Goal: Task Accomplishment & Management: Manage account settings

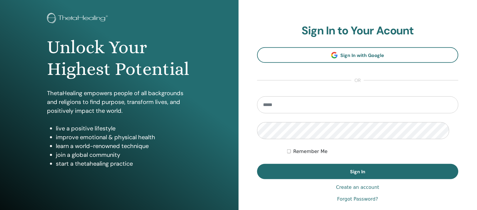
scroll to position [73, 0]
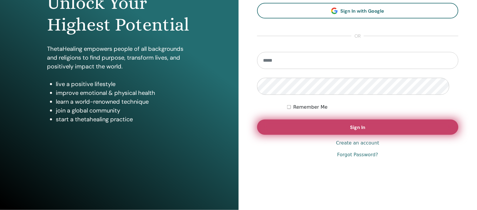
type input "**********"
click at [305, 135] on button "Sign In" at bounding box center [358, 127] width 202 height 15
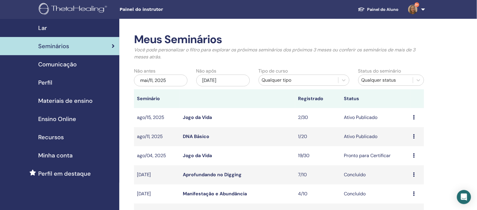
click at [200, 140] on link "DNA Básico" at bounding box center [196, 136] width 26 height 6
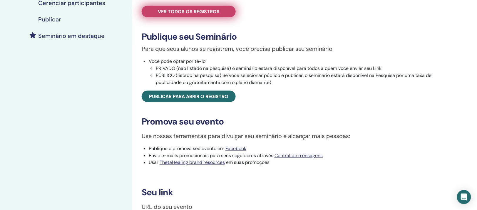
scroll to position [147, 0]
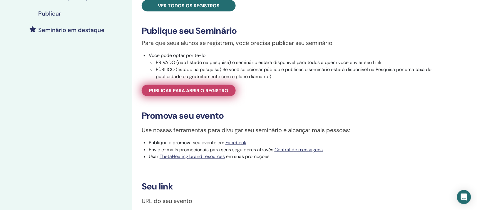
click at [176, 94] on span "Publicar para abrir o registro" at bounding box center [188, 91] width 79 height 6
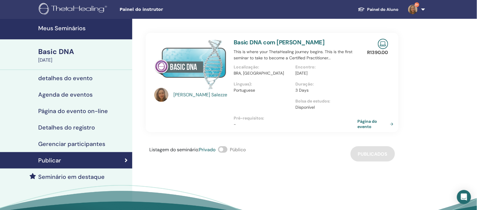
click at [65, 29] on h4 "Meus Seminários" at bounding box center [83, 28] width 91 height 7
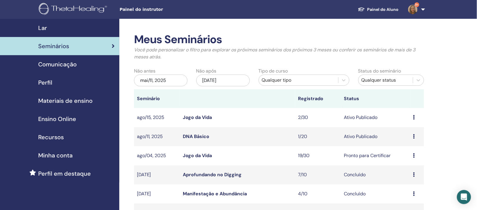
click at [191, 121] on link "Jogo da Vida" at bounding box center [197, 117] width 29 height 6
